Goal: Task Accomplishment & Management: Complete application form

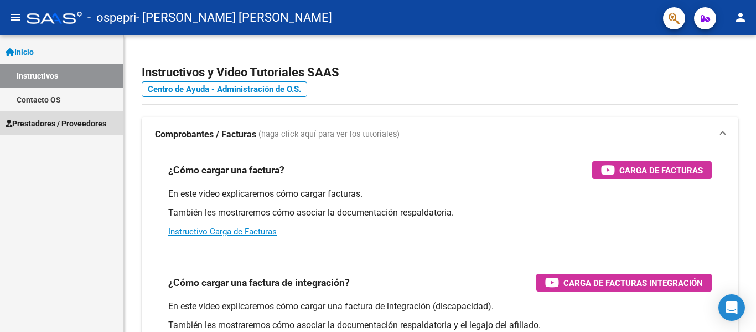
click at [79, 119] on span "Prestadores / Proveedores" at bounding box center [56, 123] width 101 height 12
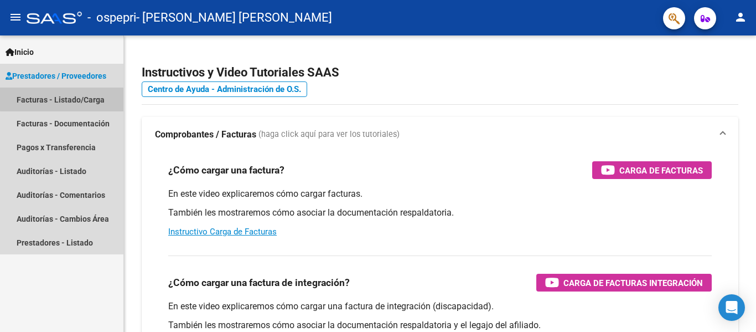
click at [78, 98] on link "Facturas - Listado/Carga" at bounding box center [61, 99] width 123 height 24
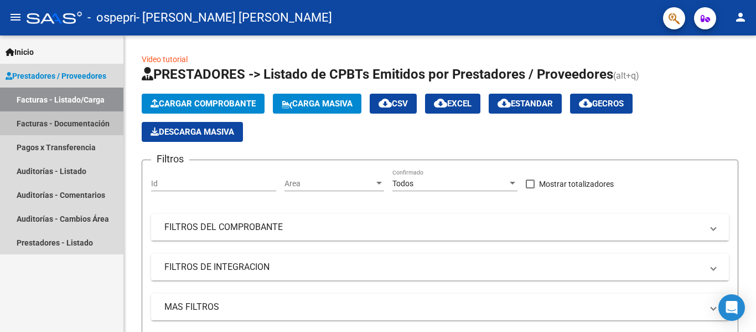
click at [92, 122] on link "Facturas - Documentación" at bounding box center [61, 123] width 123 height 24
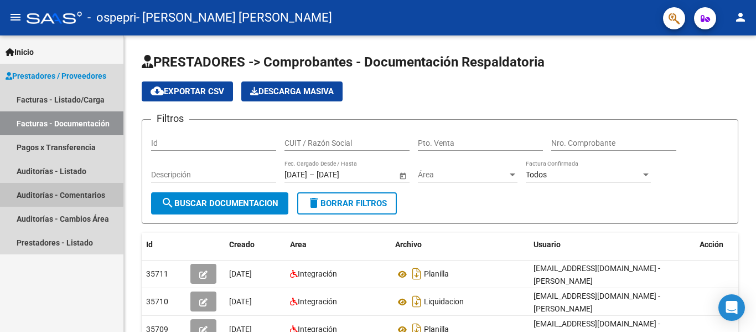
click at [34, 192] on link "Auditorías - Comentarios" at bounding box center [61, 195] width 123 height 24
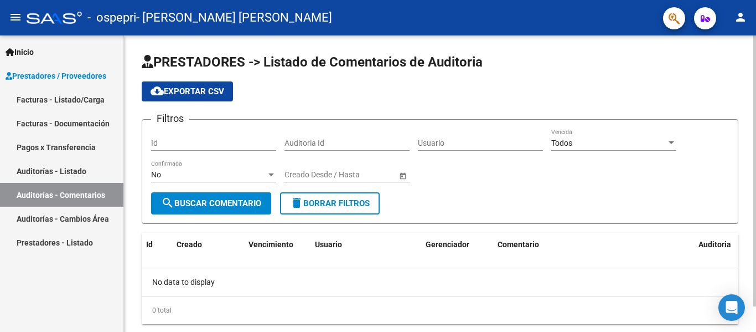
click at [756, 261] on div at bounding box center [754, 170] width 3 height 271
click at [673, 143] on div at bounding box center [672, 142] width 6 height 3
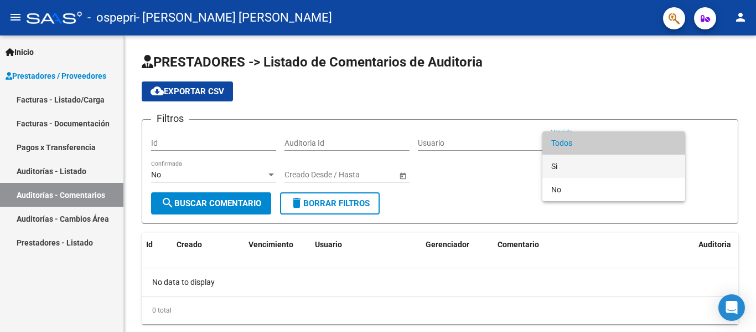
click at [637, 161] on span "Si" at bounding box center [613, 165] width 125 height 23
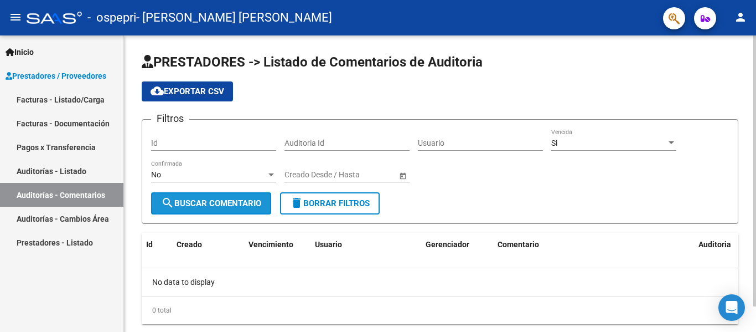
click at [214, 201] on span "search Buscar Comentario" at bounding box center [211, 203] width 100 height 10
click at [756, 269] on div at bounding box center [754, 170] width 3 height 271
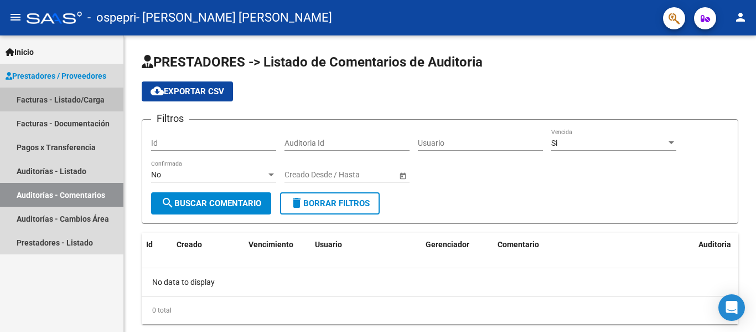
click at [85, 99] on link "Facturas - Listado/Carga" at bounding box center [61, 99] width 123 height 24
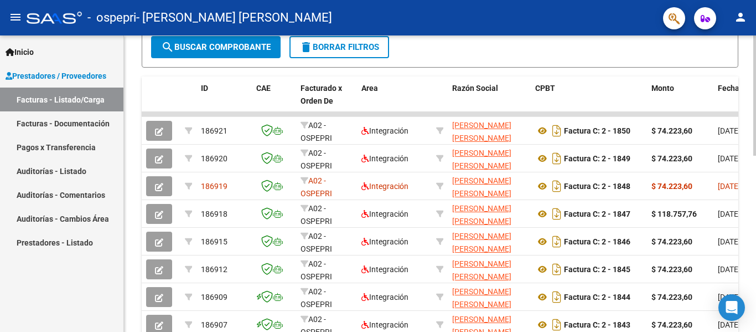
scroll to position [434, 0]
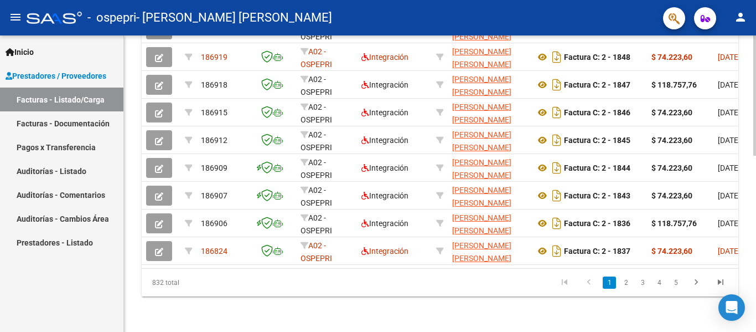
click at [756, 319] on div at bounding box center [754, 183] width 3 height 296
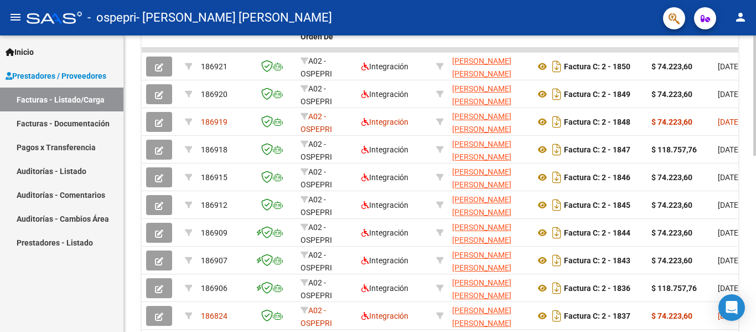
scroll to position [356, 0]
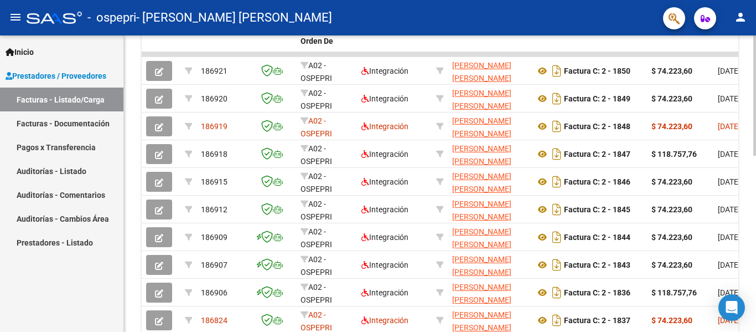
click at [756, 192] on div at bounding box center [754, 243] width 3 height 120
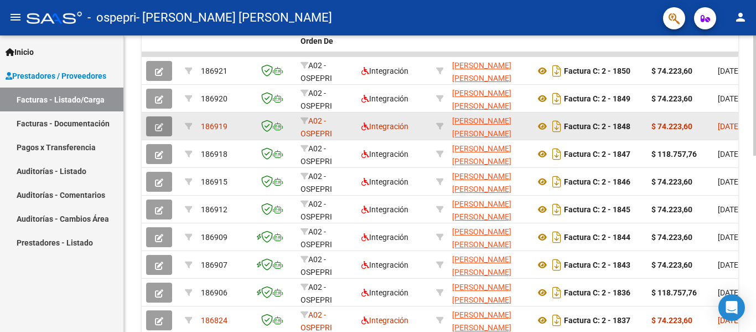
click at [157, 122] on span "button" at bounding box center [159, 126] width 8 height 10
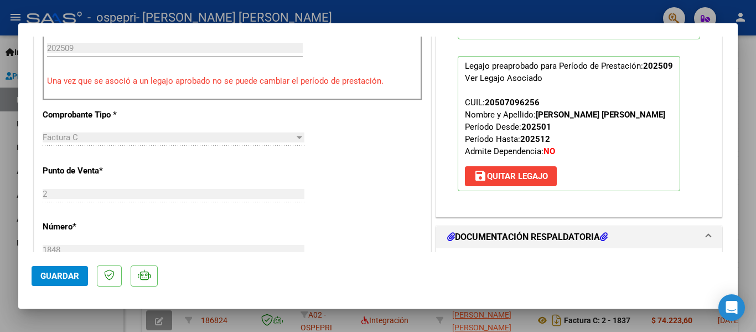
scroll to position [443, 0]
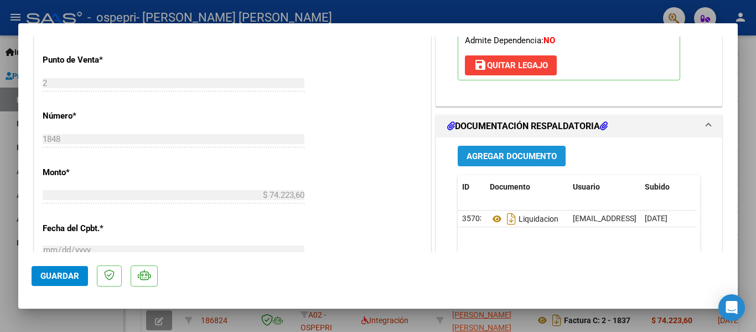
click at [534, 154] on span "Agregar Documento" at bounding box center [512, 156] width 90 height 10
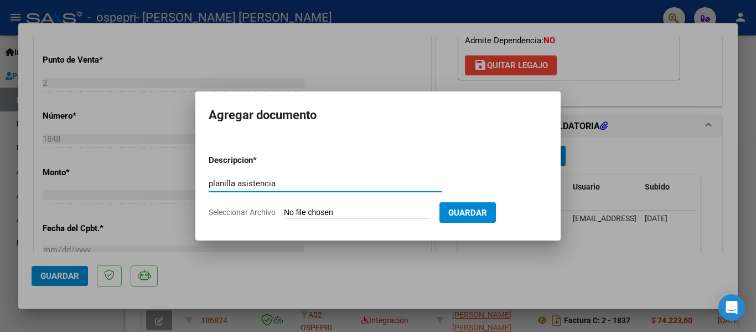
type input "planilla asistencia"
click at [369, 213] on input "Seleccionar Archivo" at bounding box center [357, 213] width 147 height 11
